Goal: Task Accomplishment & Management: Use online tool/utility

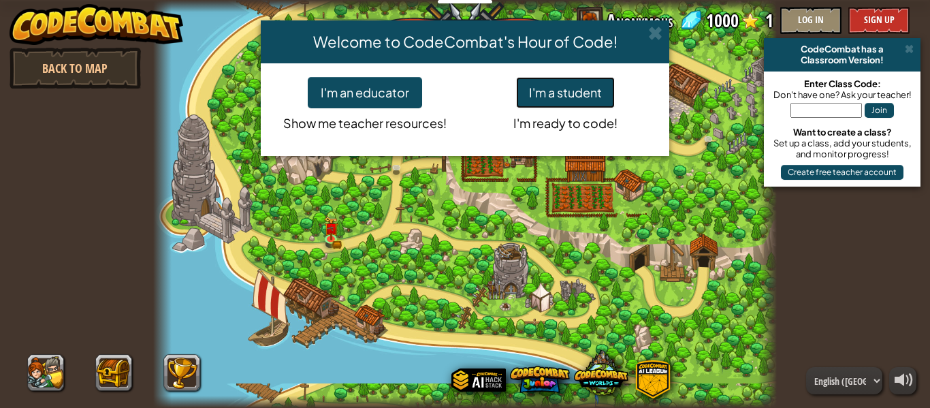
click at [580, 86] on button "I'm a student" at bounding box center [565, 92] width 99 height 31
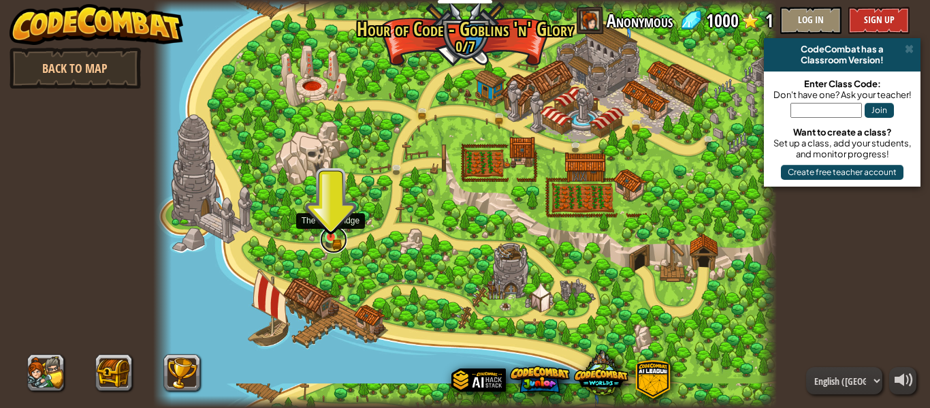
click at [333, 240] on link at bounding box center [333, 239] width 27 height 27
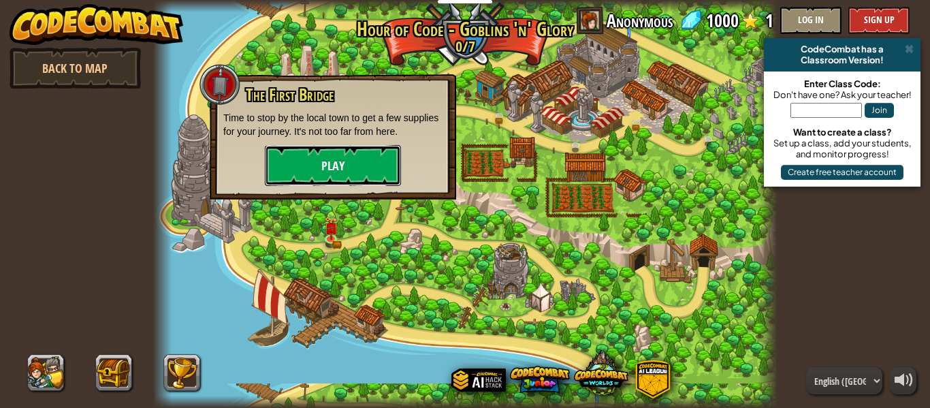
click at [357, 169] on button "Play" at bounding box center [333, 165] width 136 height 41
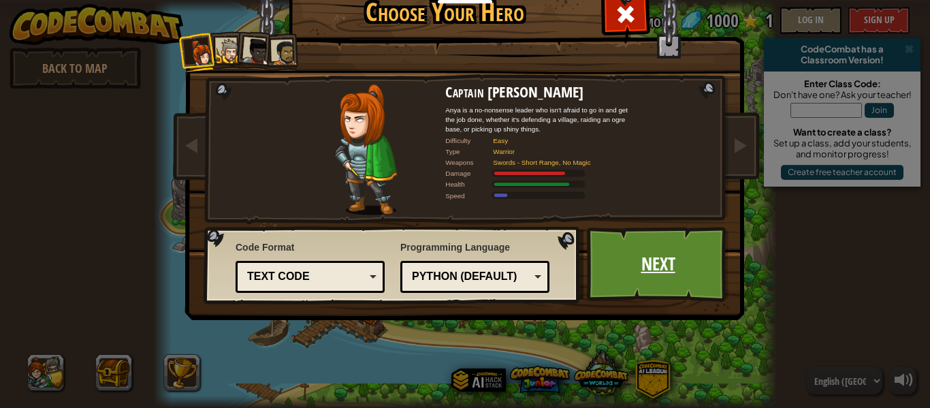
click at [621, 273] on link "Next" at bounding box center [658, 264] width 142 height 75
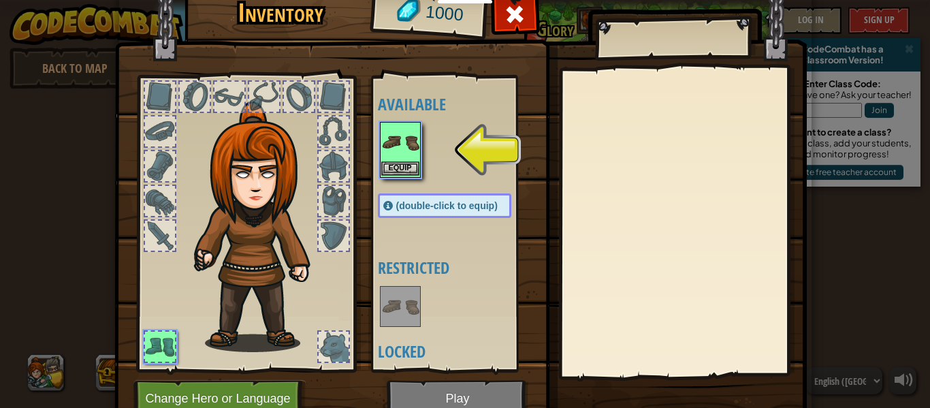
click at [389, 148] on img at bounding box center [400, 142] width 38 height 38
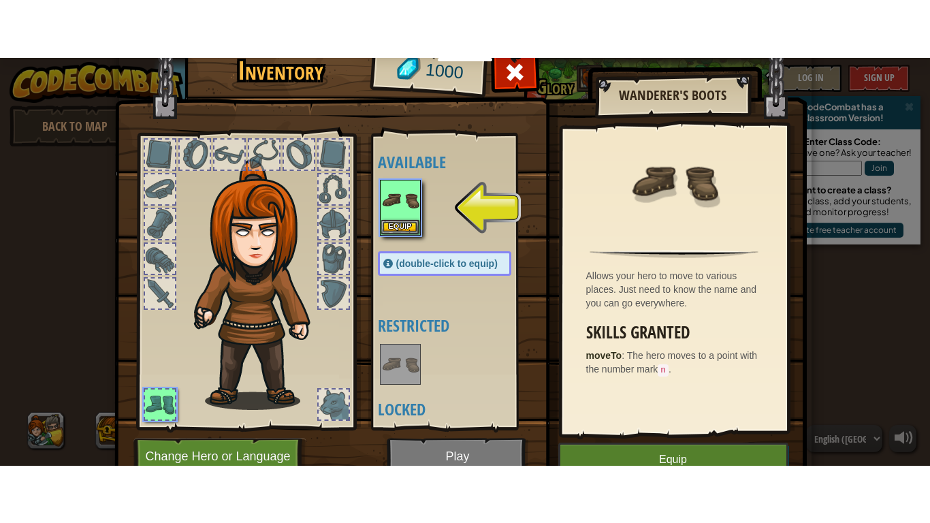
scroll to position [62, 0]
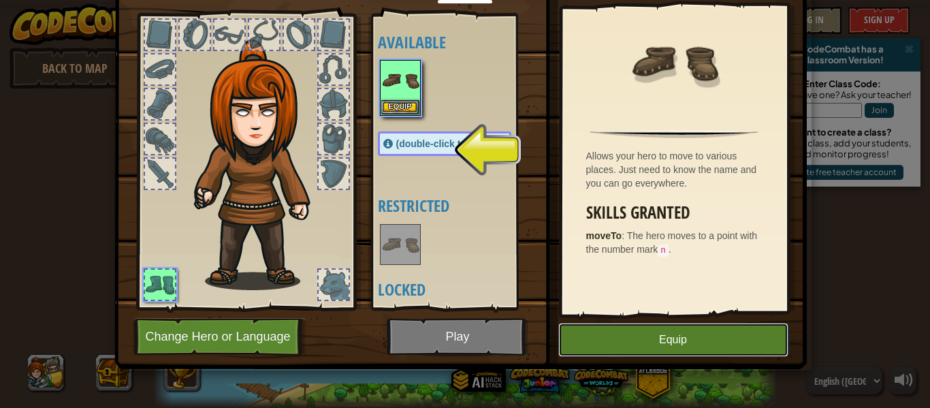
click at [700, 345] on button "Equip" at bounding box center [673, 340] width 230 height 34
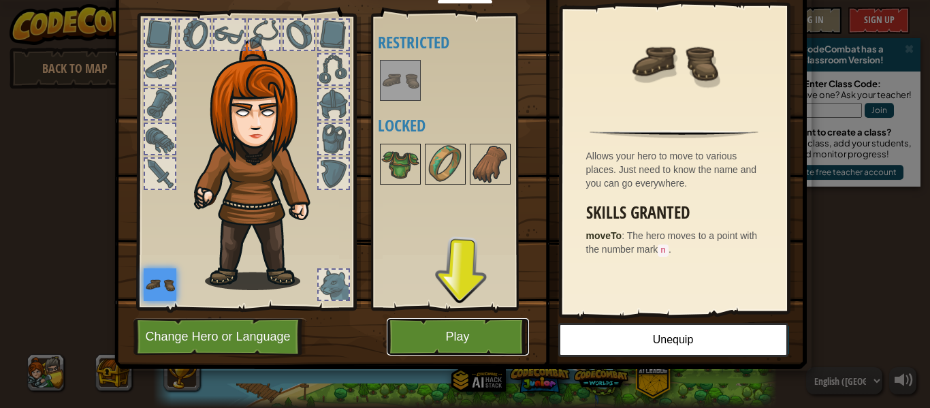
click at [451, 351] on button "Play" at bounding box center [458, 336] width 142 height 37
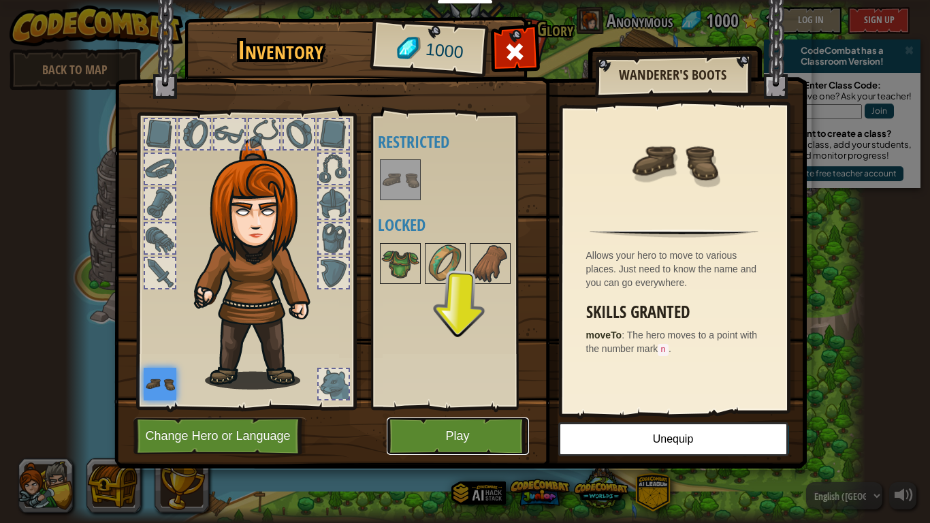
scroll to position [0, 0]
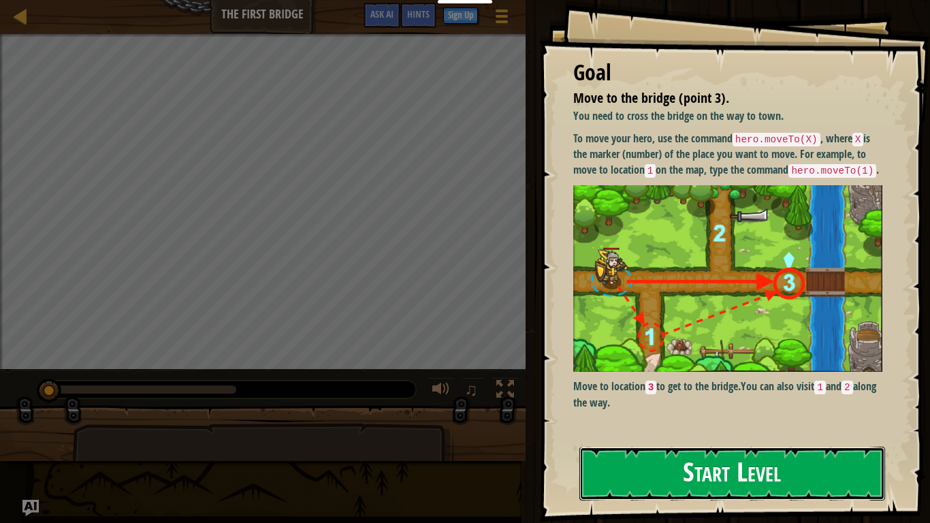
click at [740, 407] on button "Start Level" at bounding box center [732, 474] width 306 height 54
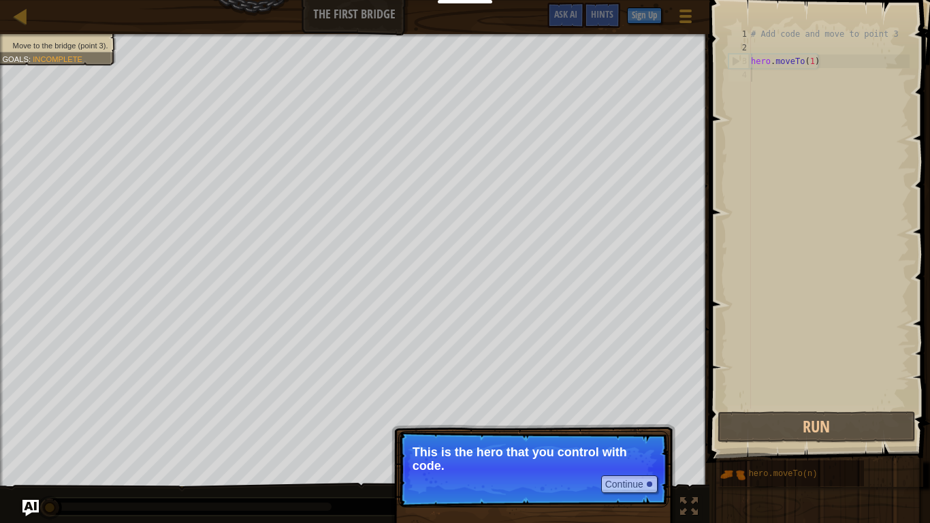
click at [519, 407] on p "This is the hero that you control with code." at bounding box center [533, 458] width 242 height 27
click at [621, 407] on button "Continue" at bounding box center [629, 484] width 56 height 18
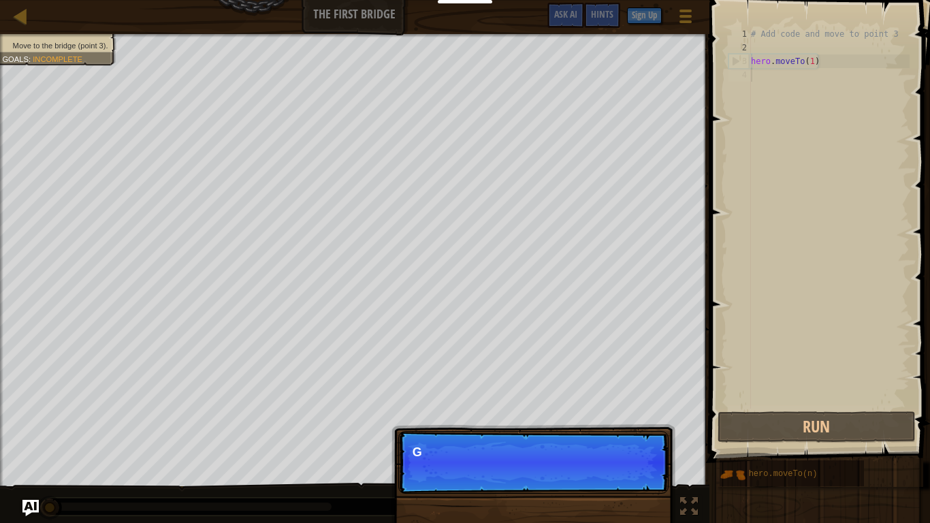
scroll to position [6, 0]
click at [621, 407] on p "Continue Get to the bridge by" at bounding box center [533, 462] width 270 height 63
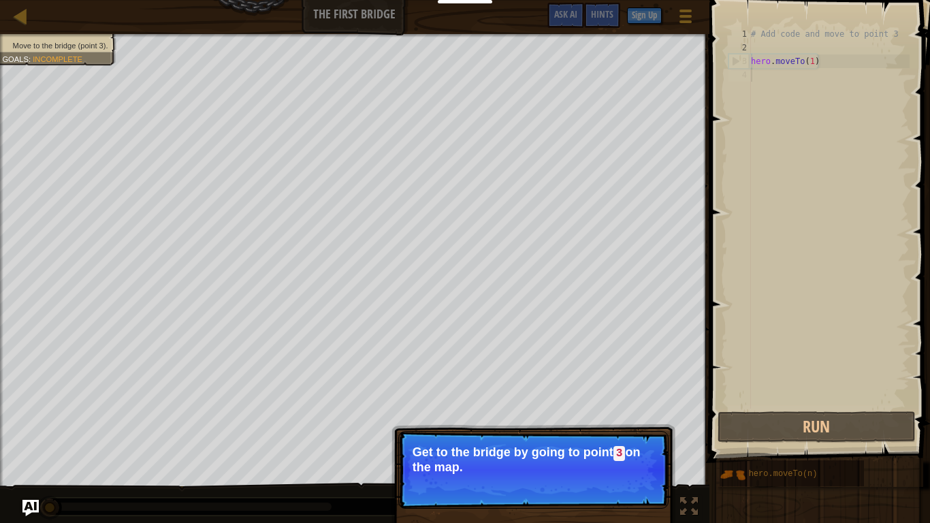
click at [613, 407] on p "Get to the bridge by going to point 3 on the map." at bounding box center [533, 459] width 242 height 29
click at [640, 407] on button "Continue" at bounding box center [629, 485] width 56 height 18
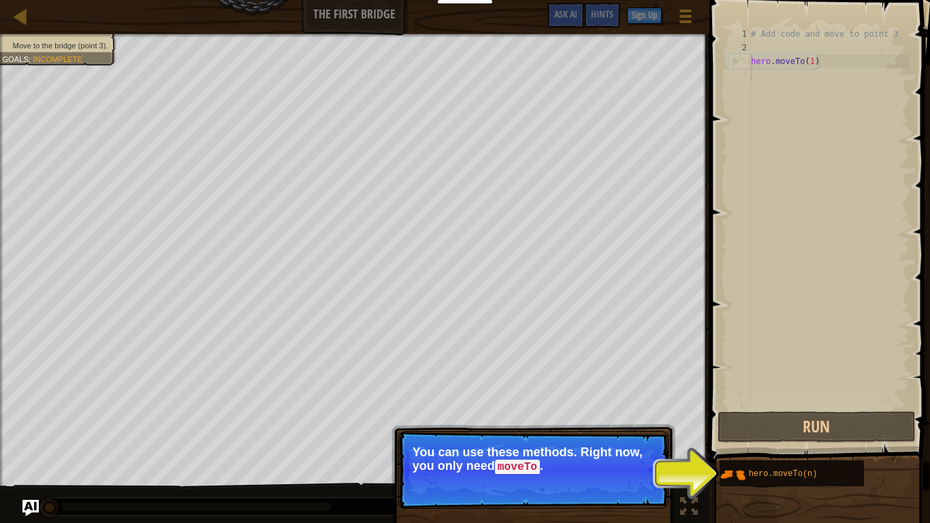
click at [586, 407] on p "Continue You can use these methods. Right now, you only need moveTo ." at bounding box center [533, 470] width 270 height 78
click at [611, 407] on button "Continue" at bounding box center [629, 485] width 56 height 18
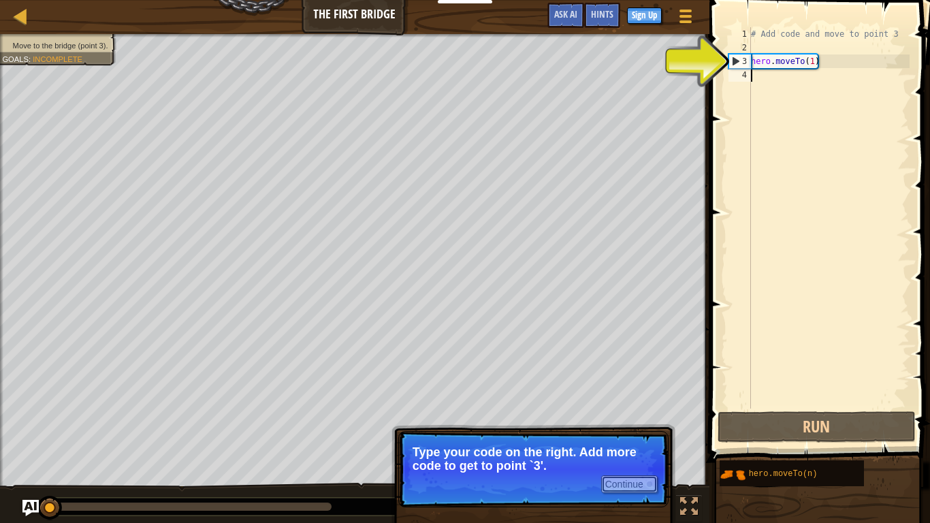
click at [637, 407] on button "Continue" at bounding box center [629, 484] width 56 height 18
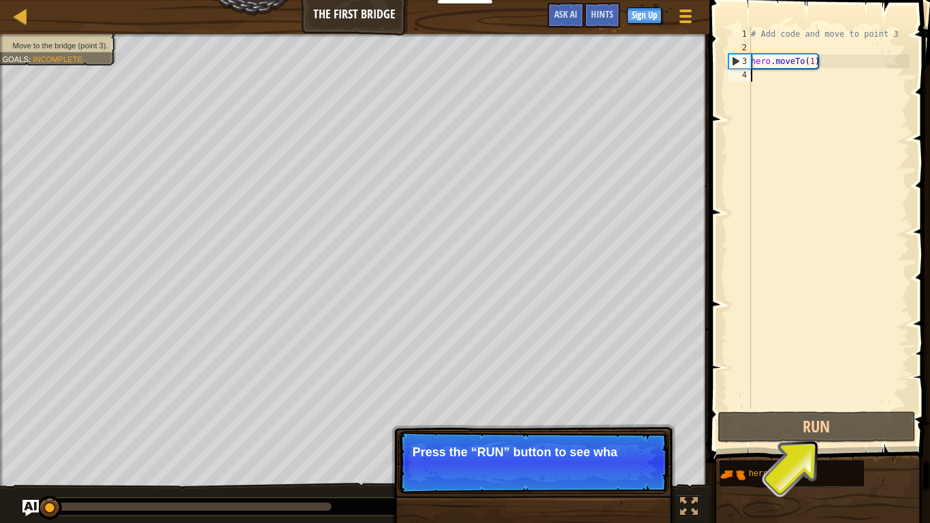
click at [634, 407] on p "Continue Press the “RUN” button to see wha" at bounding box center [533, 462] width 270 height 63
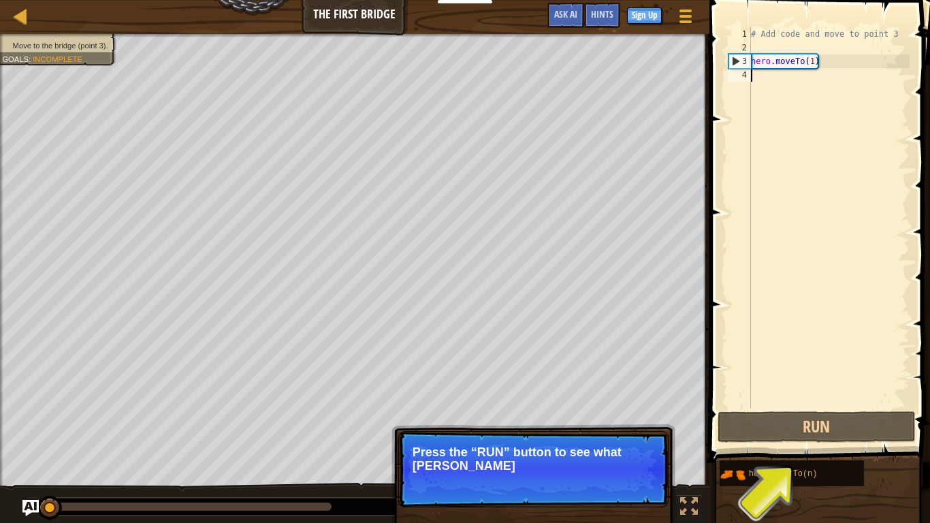
click at [634, 407] on p "Continue Press the “RUN” button to see what [PERSON_NAME]" at bounding box center [533, 469] width 270 height 76
click at [634, 407] on button "Continue" at bounding box center [629, 484] width 56 height 18
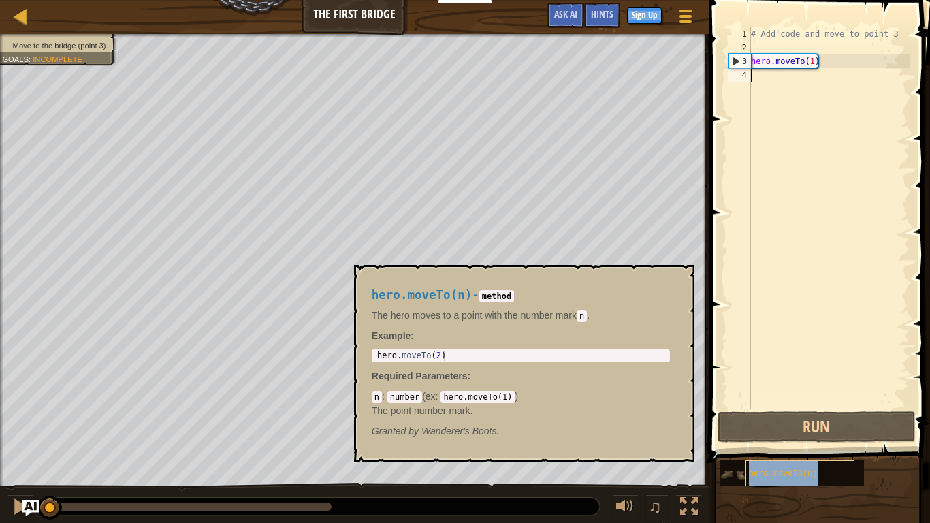
click at [747, 407] on div "hero.moveTo(n)" at bounding box center [799, 473] width 109 height 26
click at [679, 276] on button "×" at bounding box center [678, 280] width 11 height 19
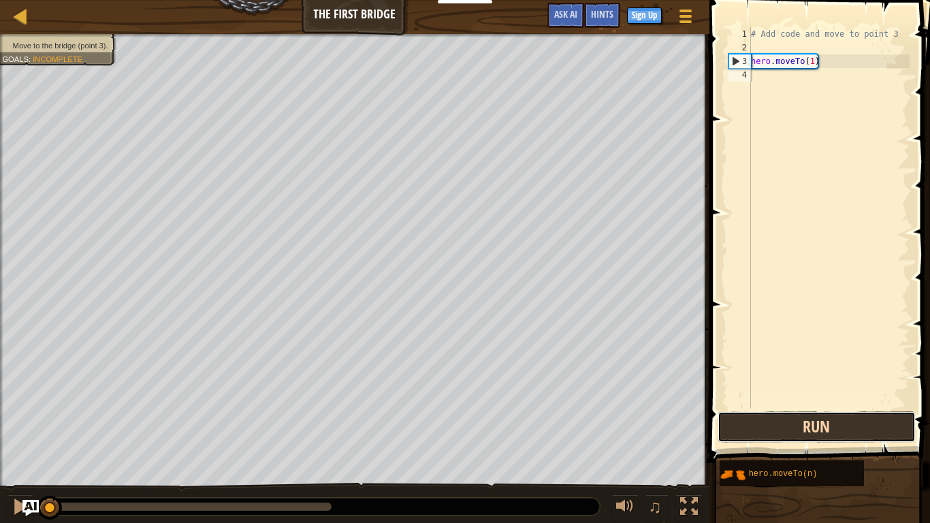
click at [734, 407] on button "Run" at bounding box center [816, 426] width 198 height 31
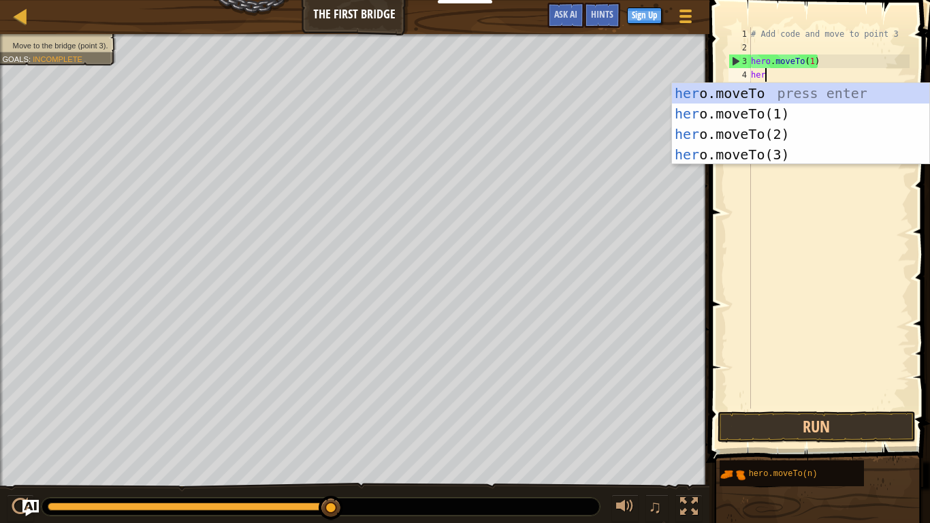
scroll to position [6, 1]
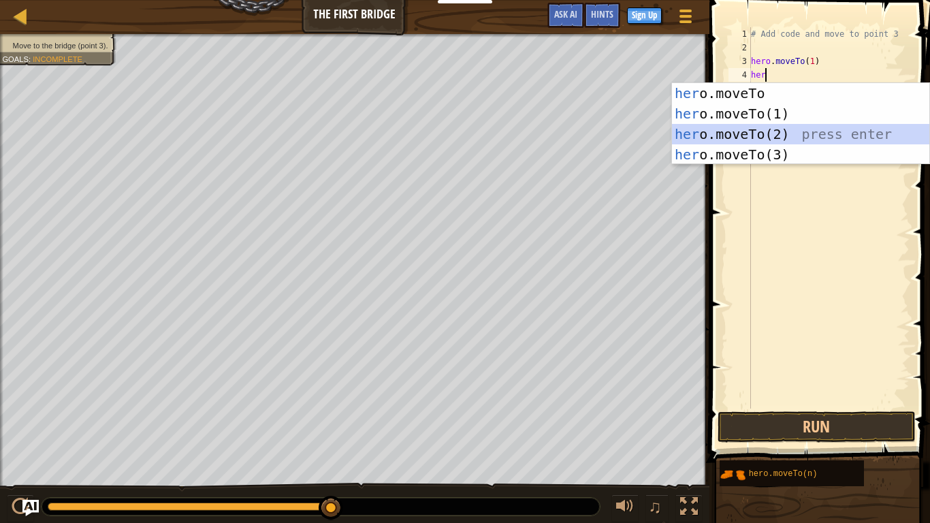
click at [777, 133] on div "her o.moveTo press enter her o.moveTo(1) press enter her o.moveTo(2) press ente…" at bounding box center [800, 144] width 257 height 123
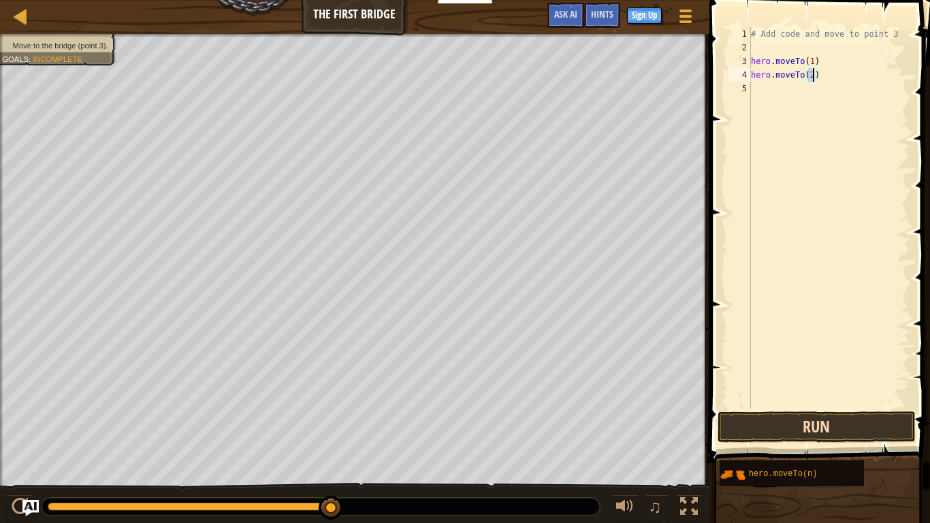
type textarea "hero.moveTo(2)"
click at [880, 407] on button "Run" at bounding box center [816, 426] width 198 height 31
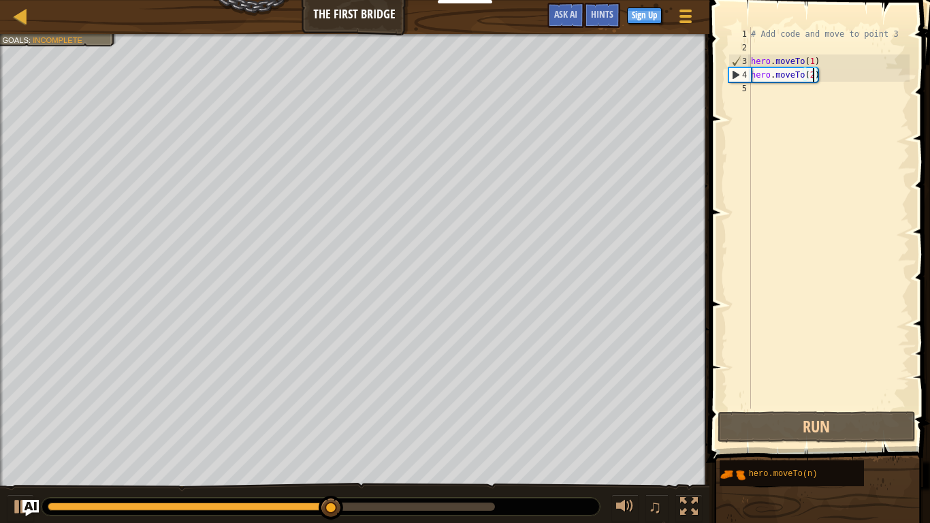
click at [753, 155] on div "# Add code and move to point 3 hero . moveTo ( 1 ) hero . moveTo ( 2 )" at bounding box center [828, 231] width 161 height 408
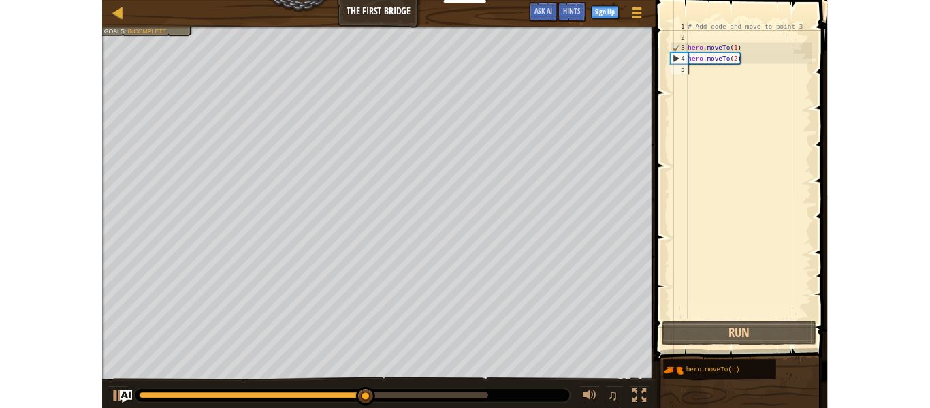
scroll to position [6, 0]
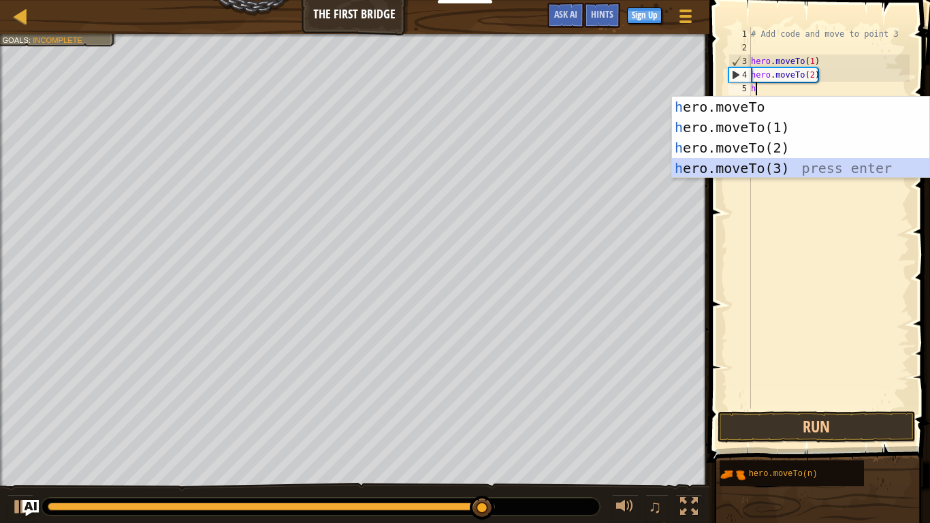
click at [743, 169] on div "h ero.moveTo press enter h ero.moveTo(1) press enter h ero.moveTo(2) press ente…" at bounding box center [800, 158] width 257 height 123
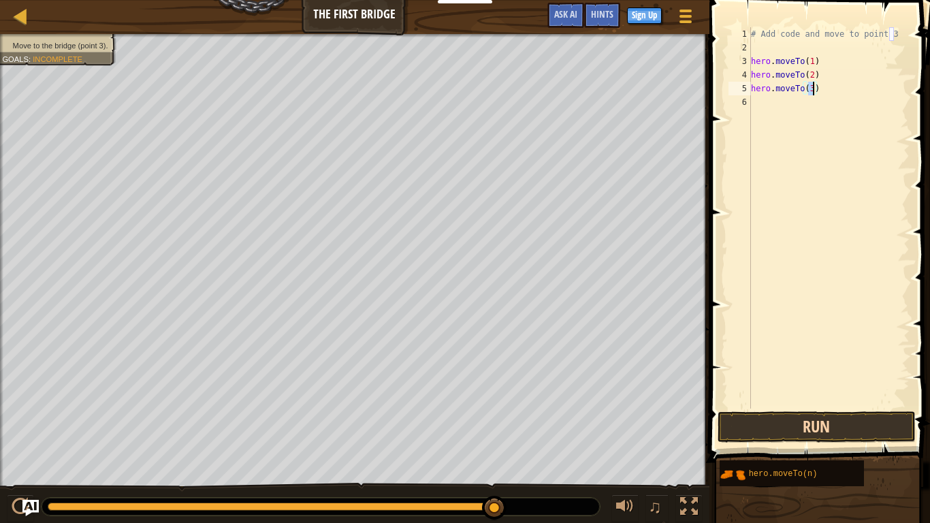
type textarea "hero.moveTo(3)"
click at [875, 407] on button "Run" at bounding box center [816, 426] width 198 height 31
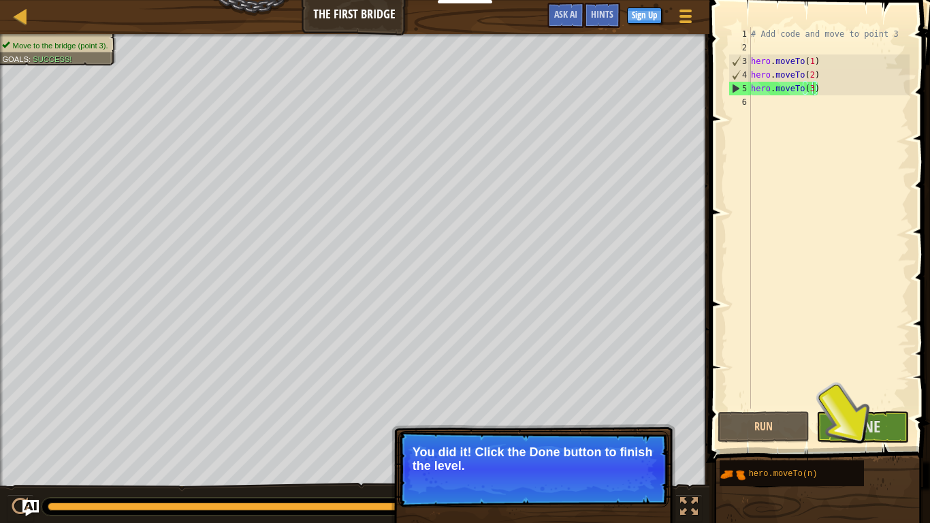
click at [602, 407] on p "You did it! Click the Done button to finish the level." at bounding box center [533, 458] width 242 height 27
click at [879, 407] on span "Done" at bounding box center [862, 426] width 35 height 22
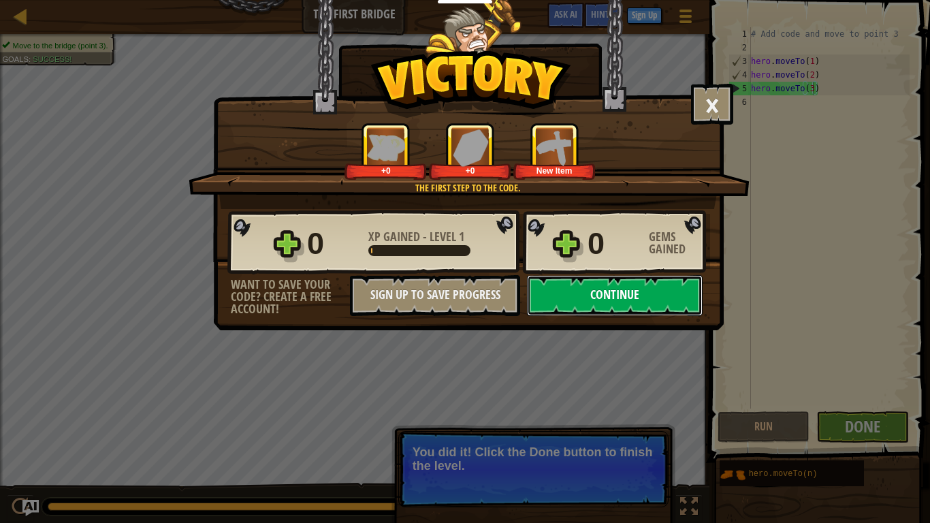
click at [587, 280] on button "Continue" at bounding box center [615, 295] width 176 height 41
